Goal: Complete application form

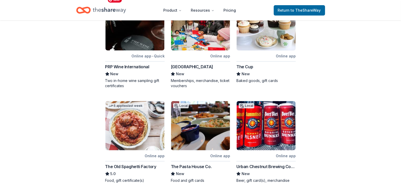
scroll to position [259, 0]
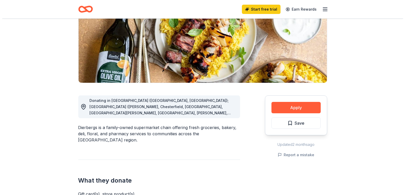
scroll to position [78, 0]
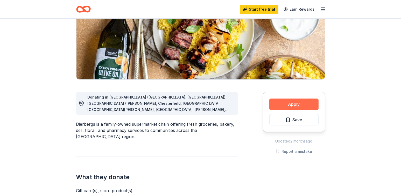
click at [302, 102] on button "Apply" at bounding box center [293, 104] width 49 height 11
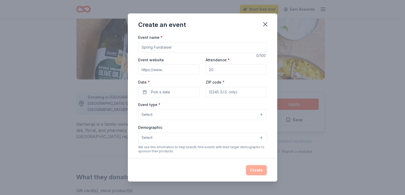
click at [186, 50] on input "Event name *" at bounding box center [202, 47] width 129 height 10
type input "n"
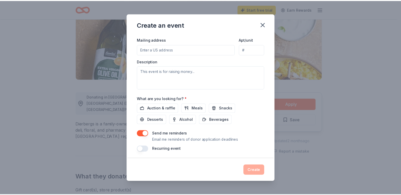
scroll to position [0, 0]
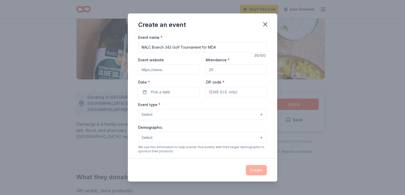
type input "NALC Branch 343 Golf Tournament for MDA"
click at [267, 25] on icon "button" at bounding box center [265, 24] width 7 height 7
